Goal: Information Seeking & Learning: Learn about a topic

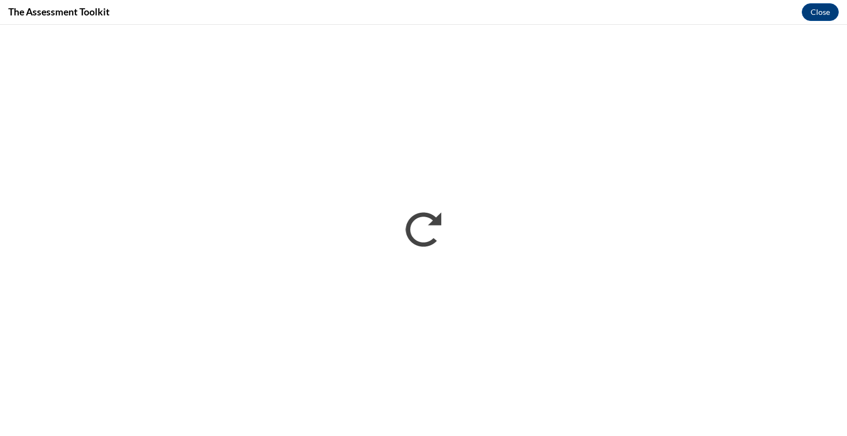
scroll to position [275, 0]
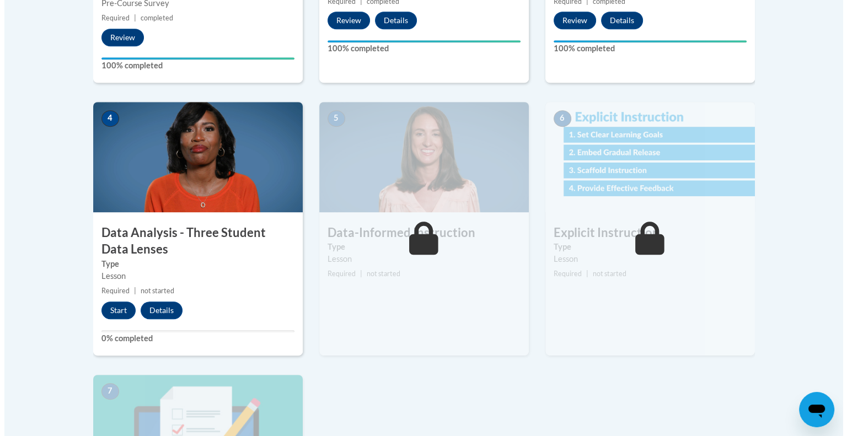
scroll to position [607, 0]
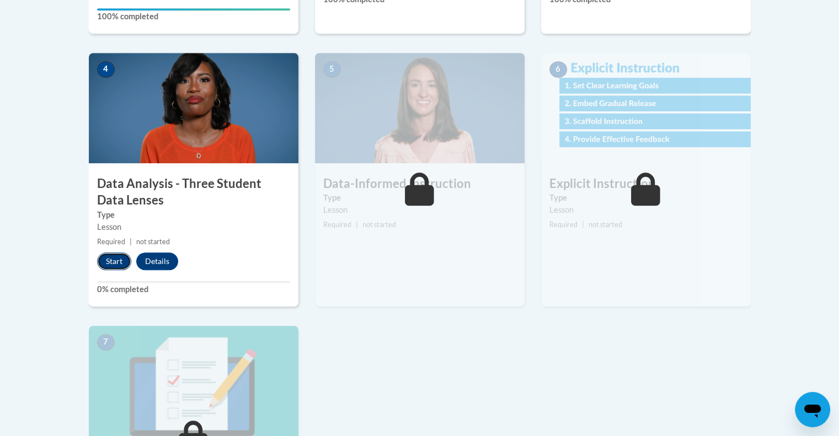
click at [125, 259] on button "Start" at bounding box center [114, 262] width 34 height 18
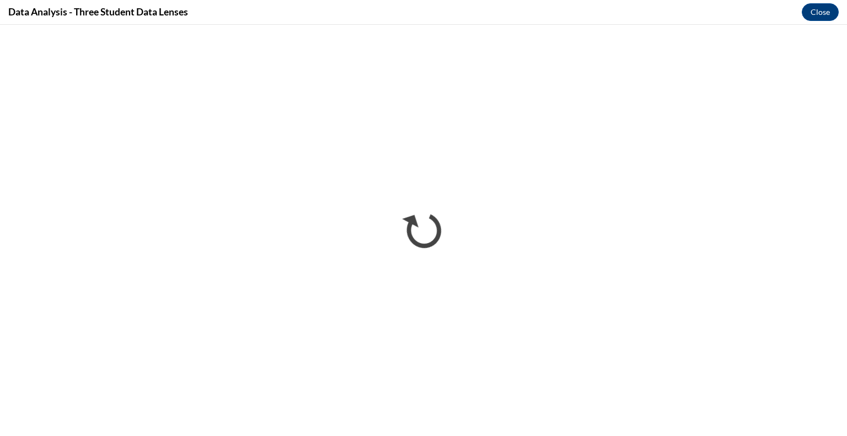
scroll to position [0, 0]
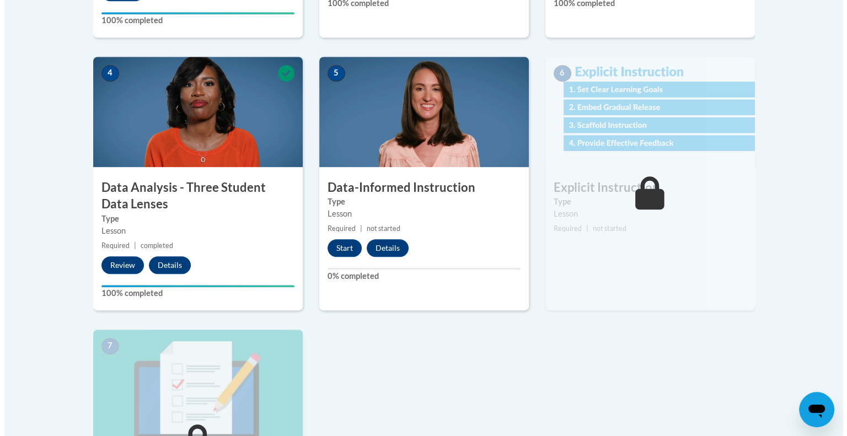
scroll to position [615, 0]
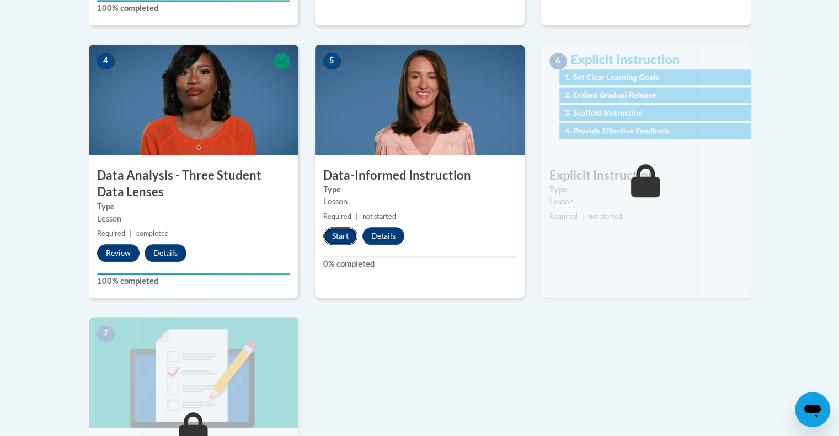
click at [346, 237] on button "Start" at bounding box center [340, 236] width 34 height 18
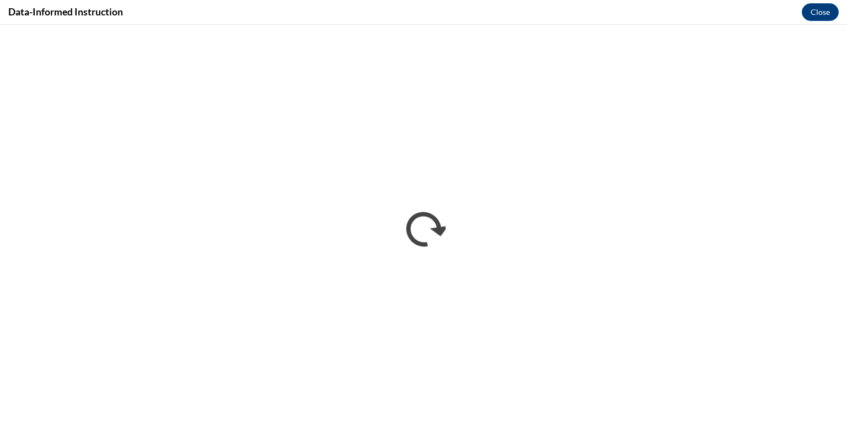
scroll to position [0, 0]
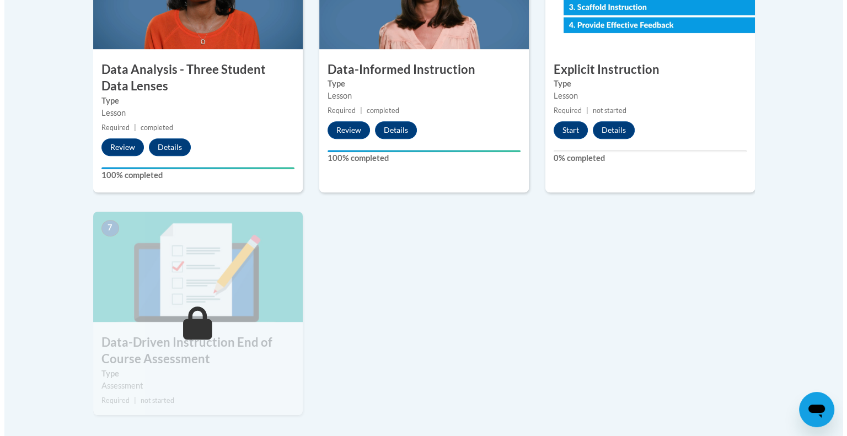
scroll to position [729, 0]
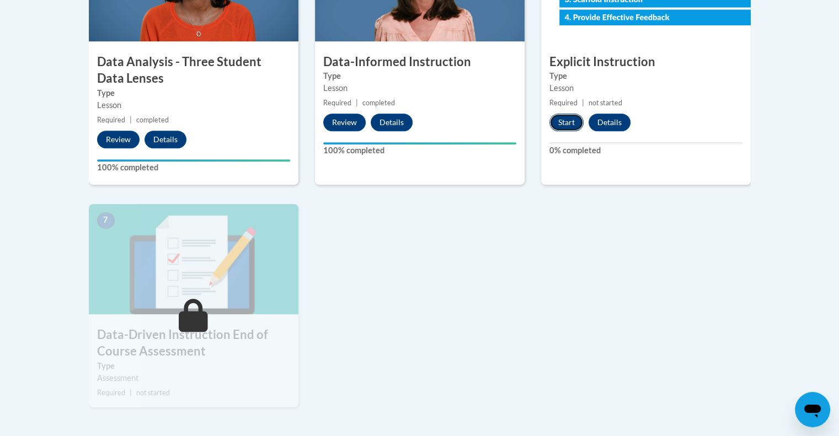
click at [561, 124] on button "Start" at bounding box center [566, 123] width 34 height 18
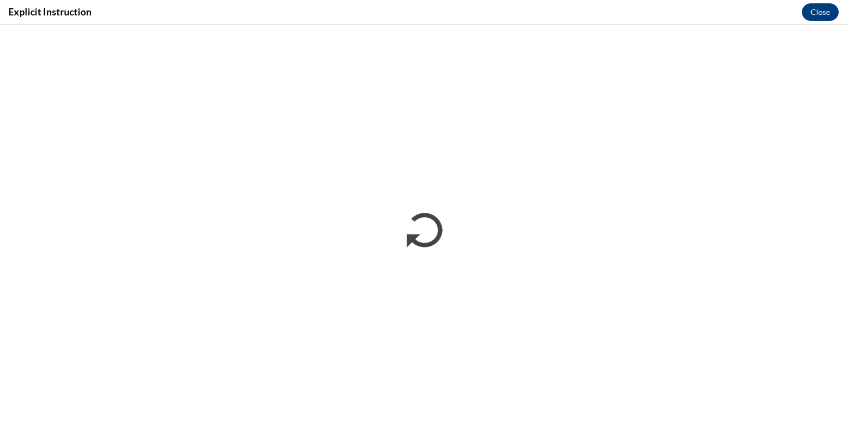
scroll to position [0, 0]
